Goal: Information Seeking & Learning: Learn about a topic

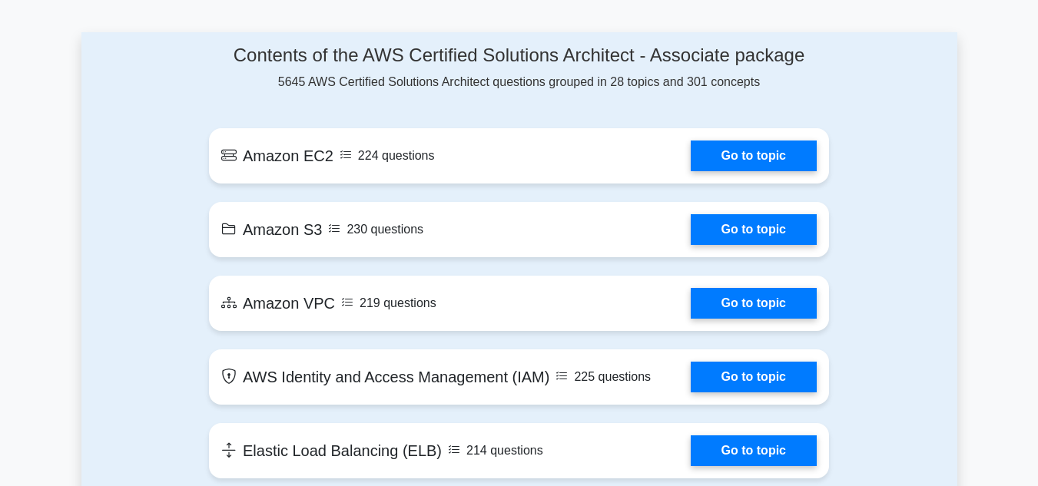
scroll to position [835, 0]
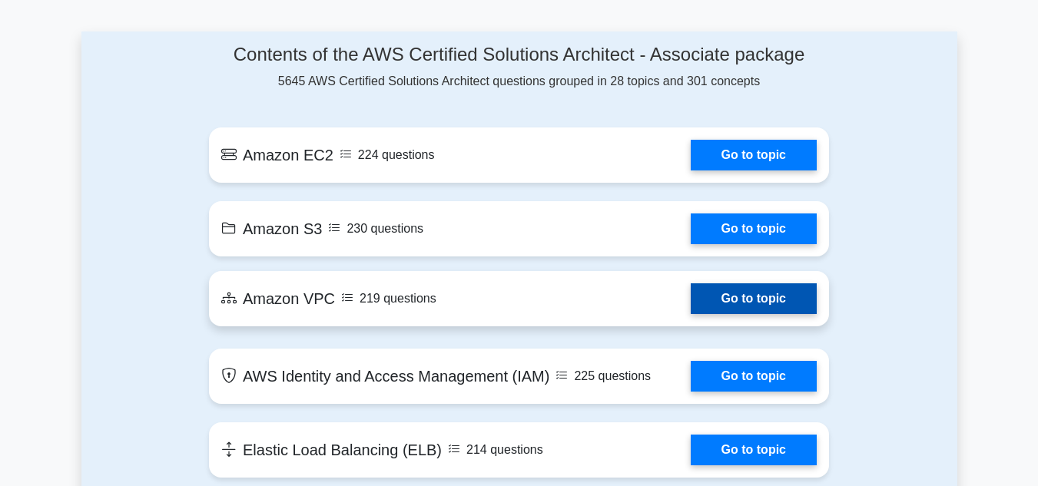
click at [750, 304] on link "Go to topic" at bounding box center [754, 299] width 126 height 31
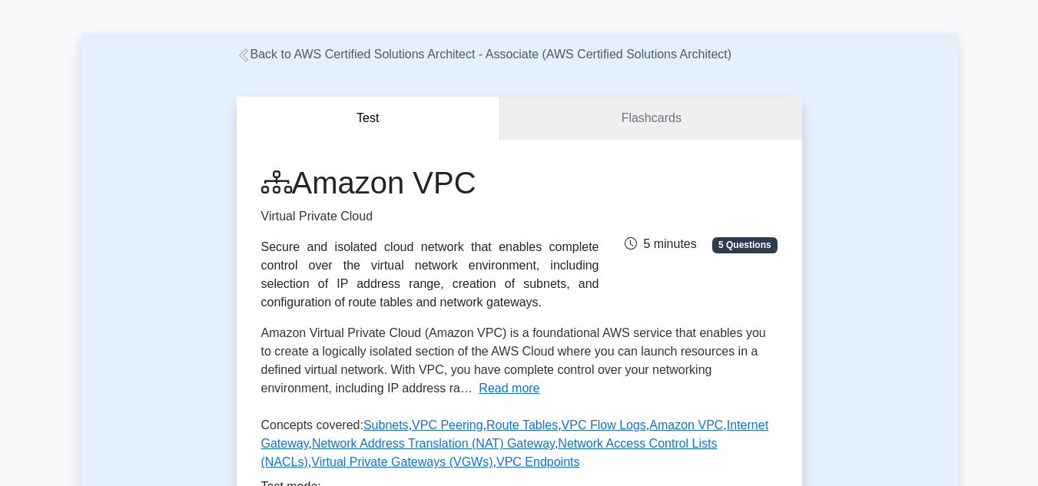
scroll to position [52, 0]
click at [634, 122] on link "Flashcards" at bounding box center [650, 120] width 301 height 44
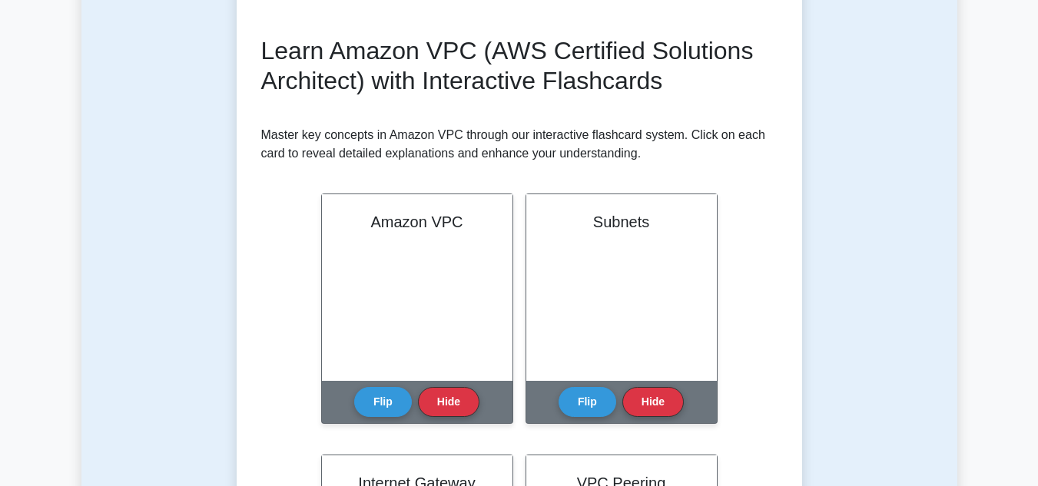
scroll to position [196, 0]
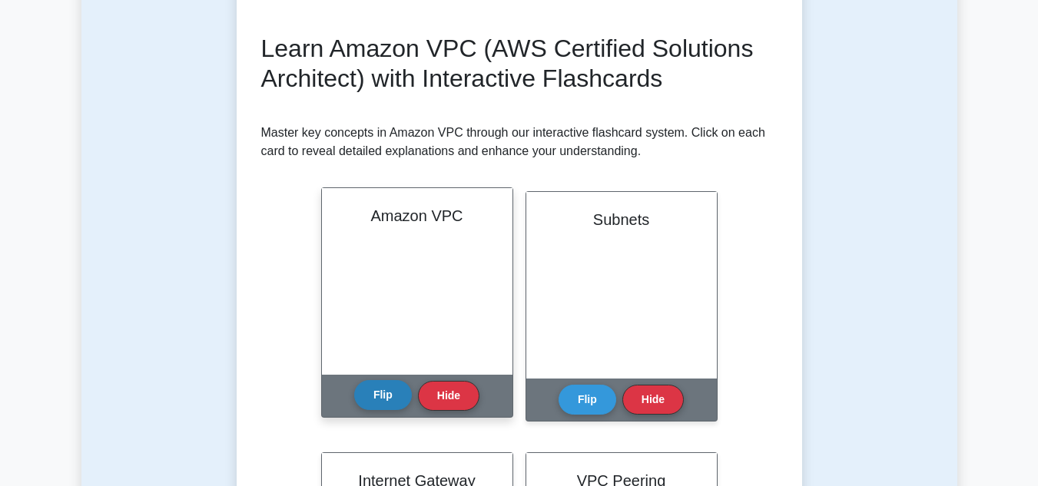
click at [387, 400] on button "Flip" at bounding box center [383, 395] width 58 height 30
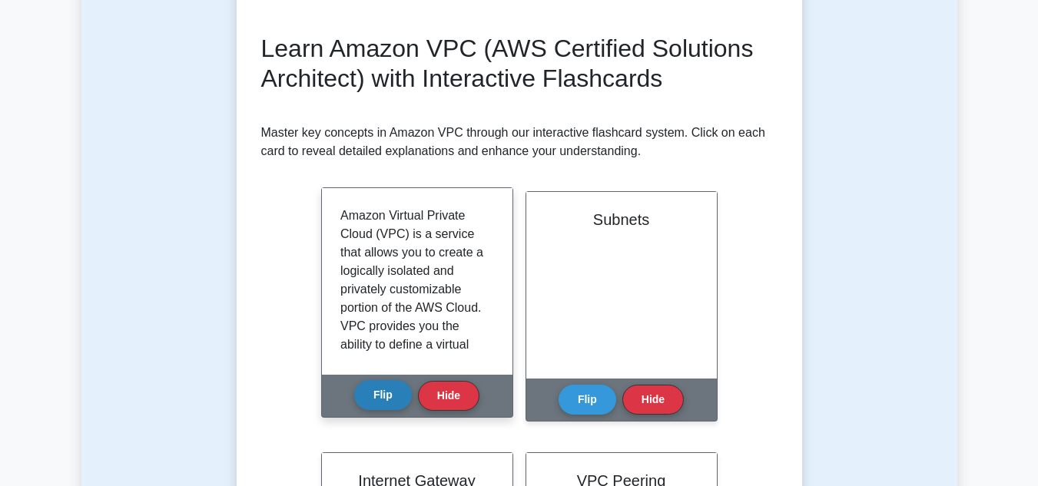
click at [387, 400] on button "Flip" at bounding box center [383, 395] width 58 height 30
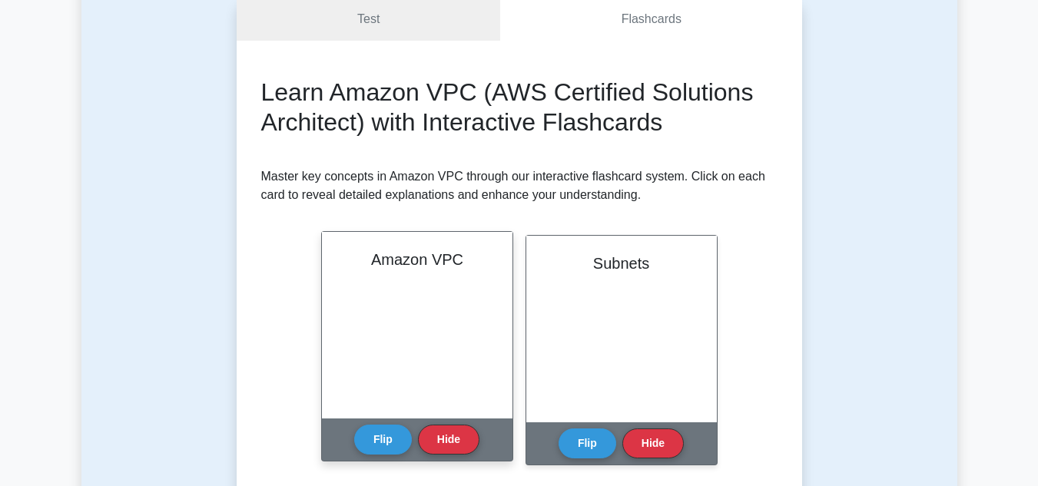
scroll to position [0, 0]
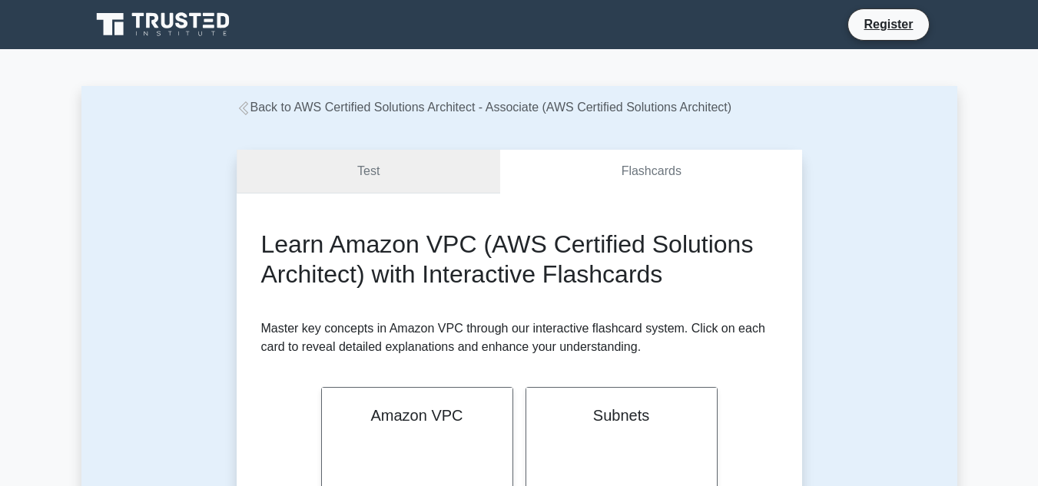
click at [352, 169] on link "Test" at bounding box center [369, 172] width 264 height 44
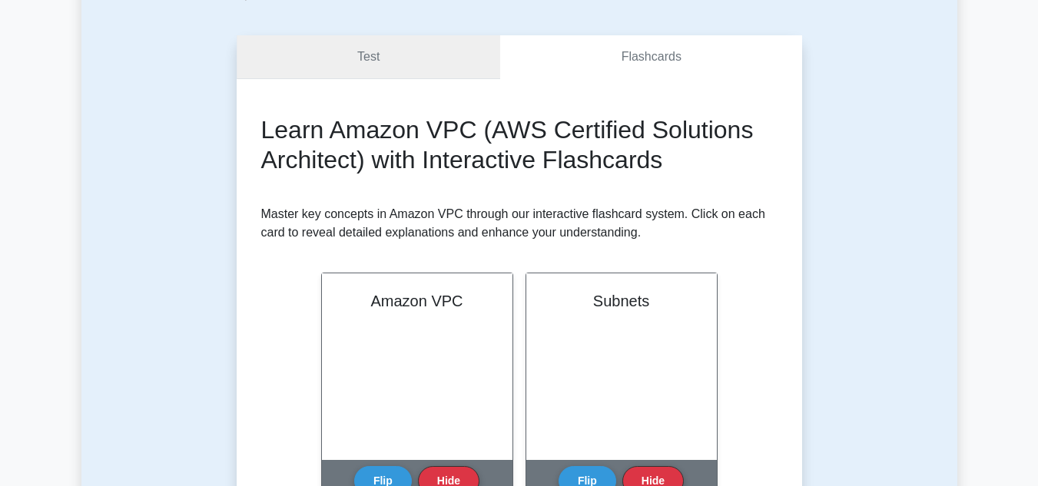
scroll to position [208, 0]
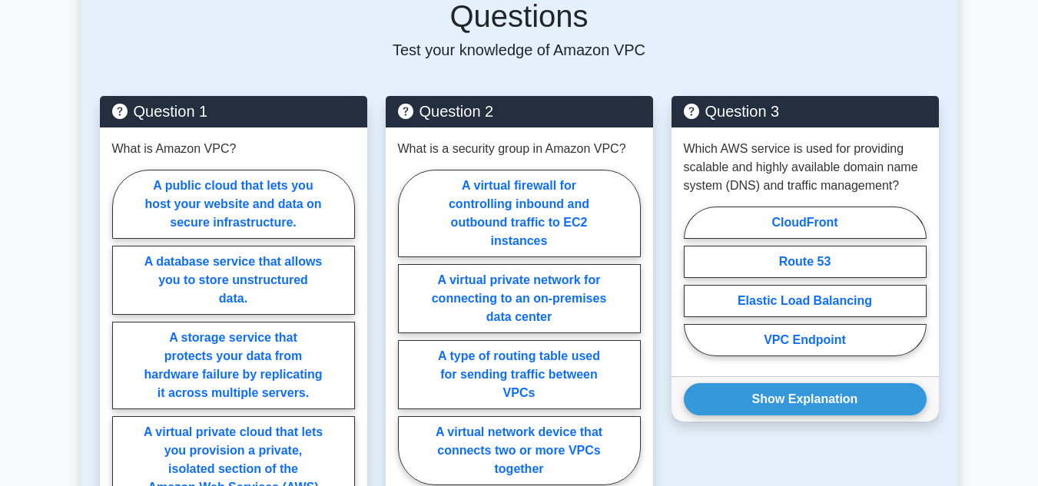
scroll to position [786, 0]
